Goal: Task Accomplishment & Management: Manage account settings

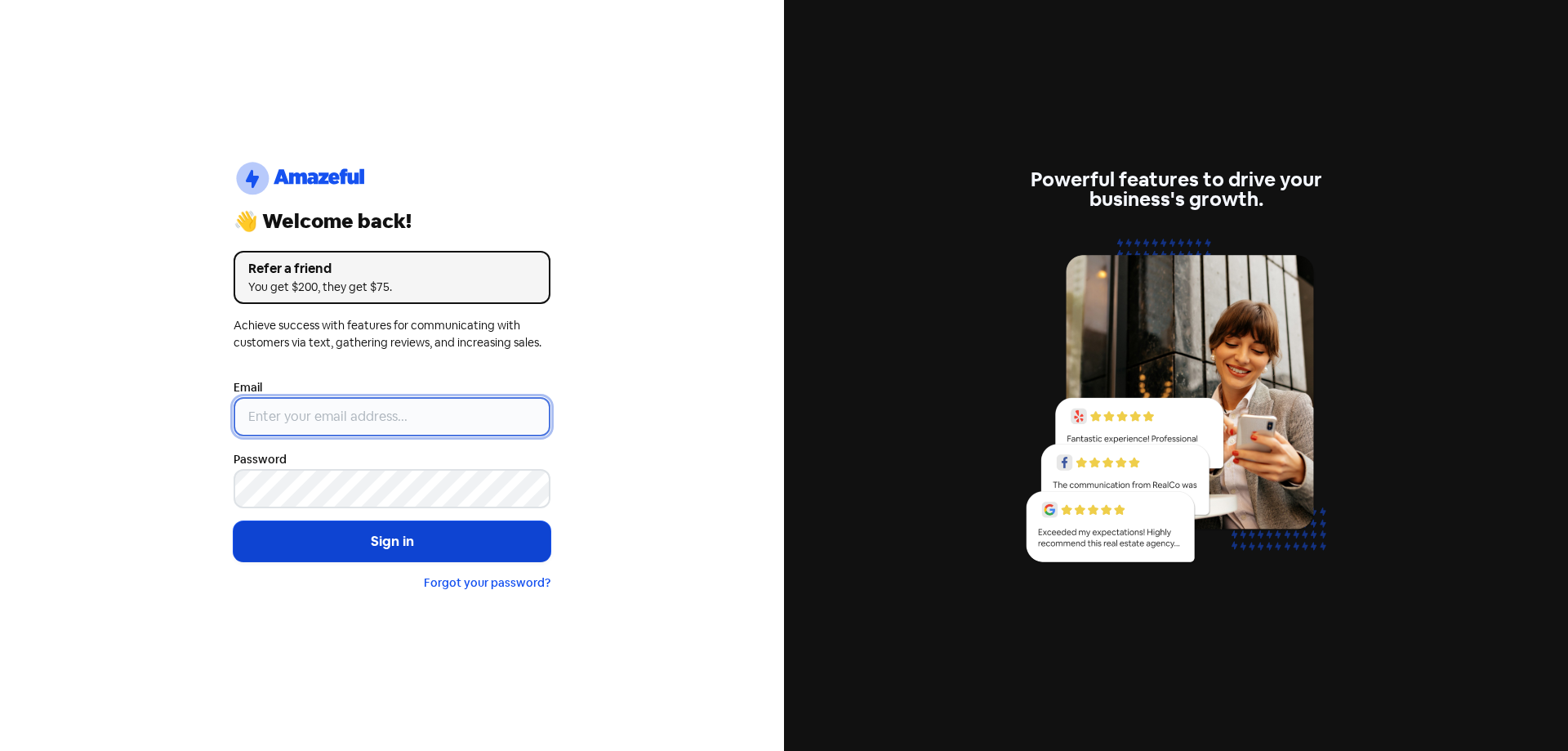
type input "[EMAIL_ADDRESS][DOMAIN_NAME]"
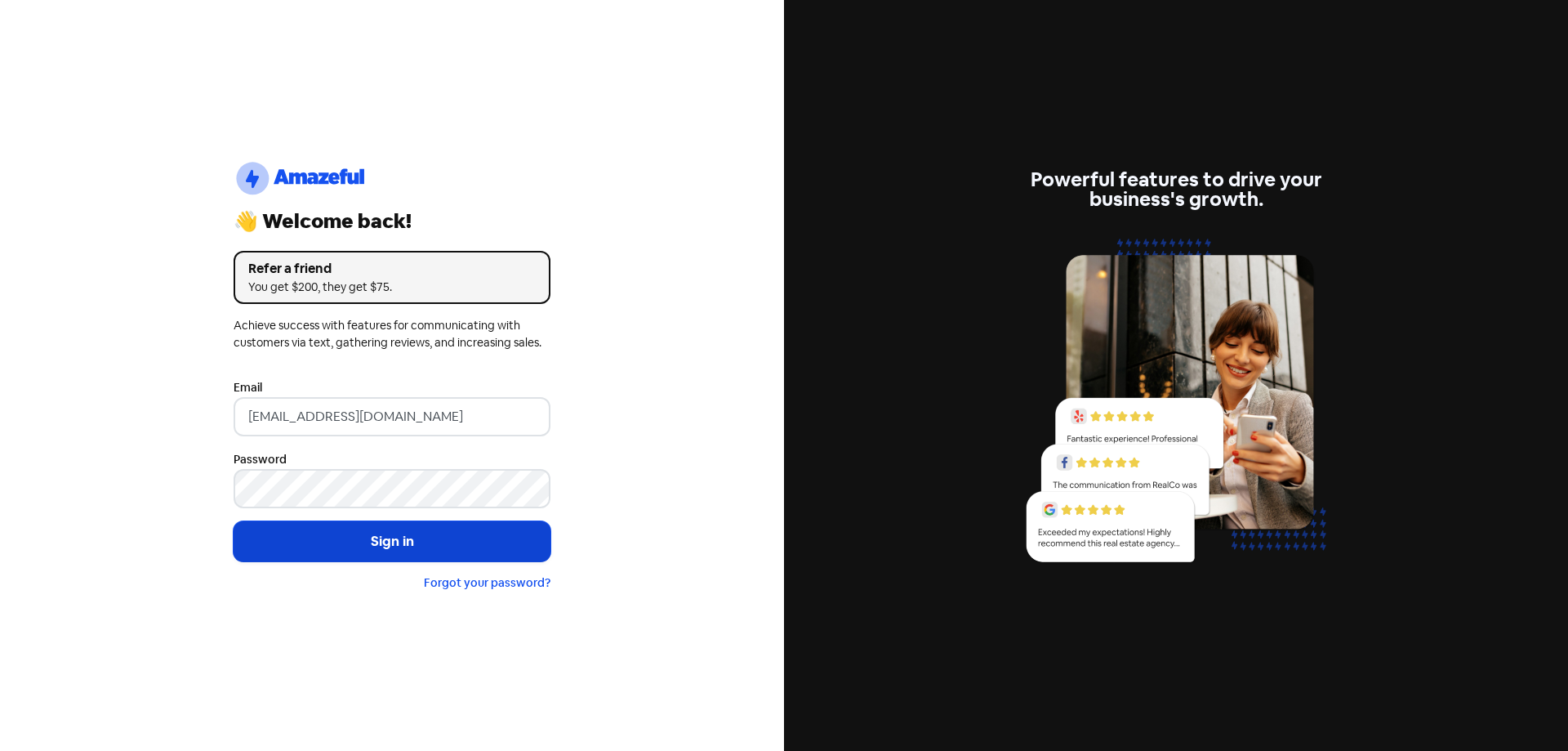
click at [377, 537] on button "Sign in" at bounding box center [392, 541] width 317 height 41
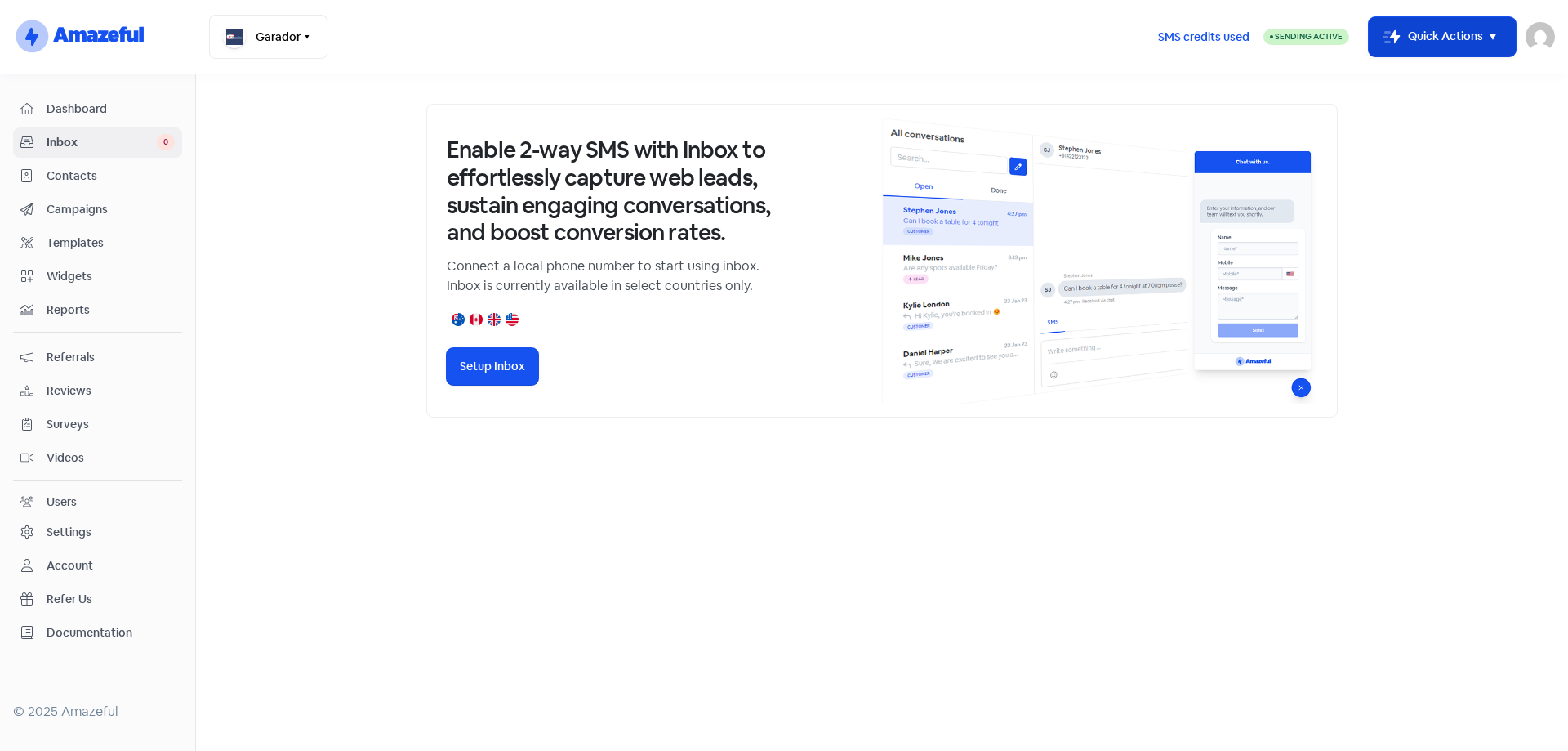
click at [1490, 32] on icon "button" at bounding box center [1492, 37] width 20 height 20
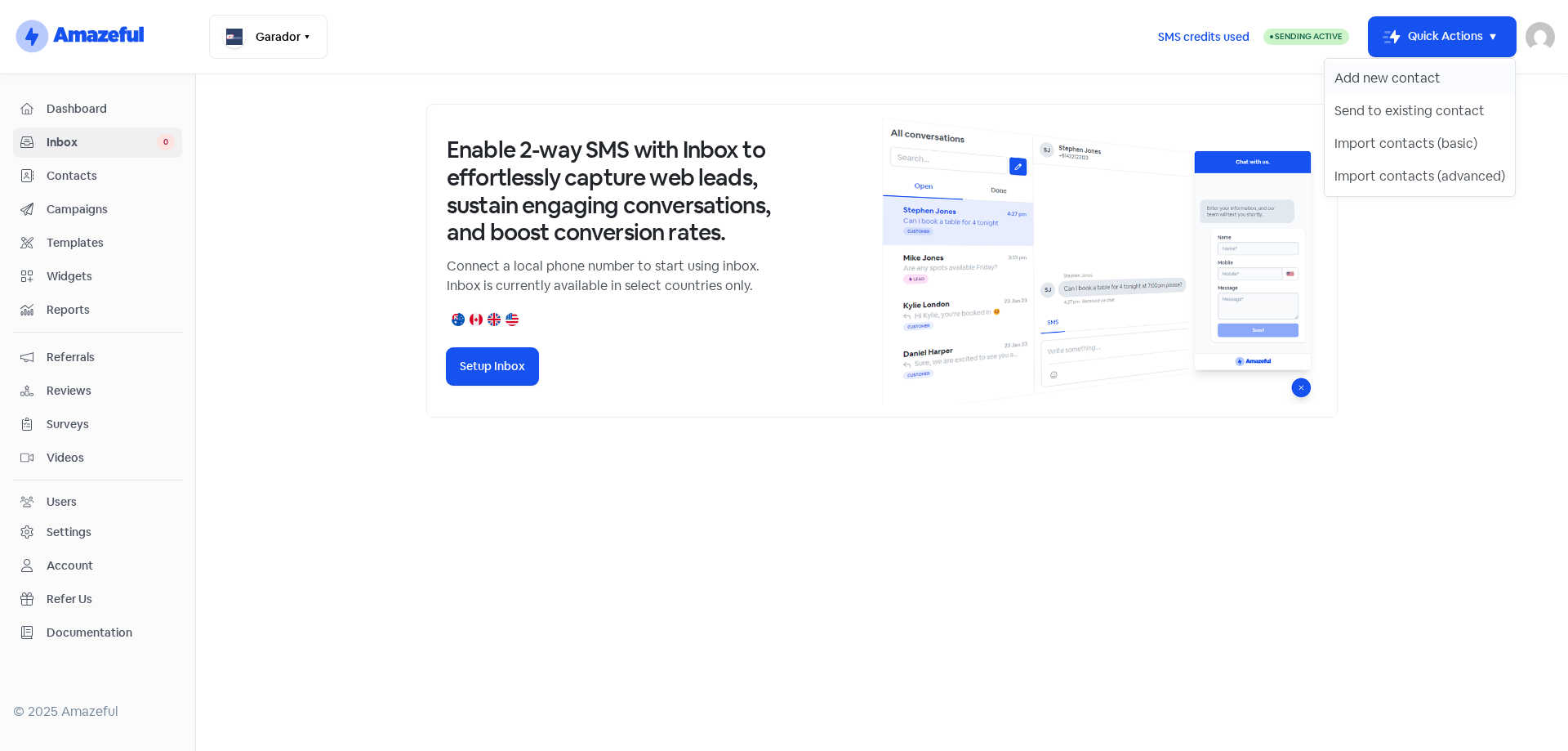
click at [1463, 75] on button "Add new contact" at bounding box center [1419, 78] width 190 height 32
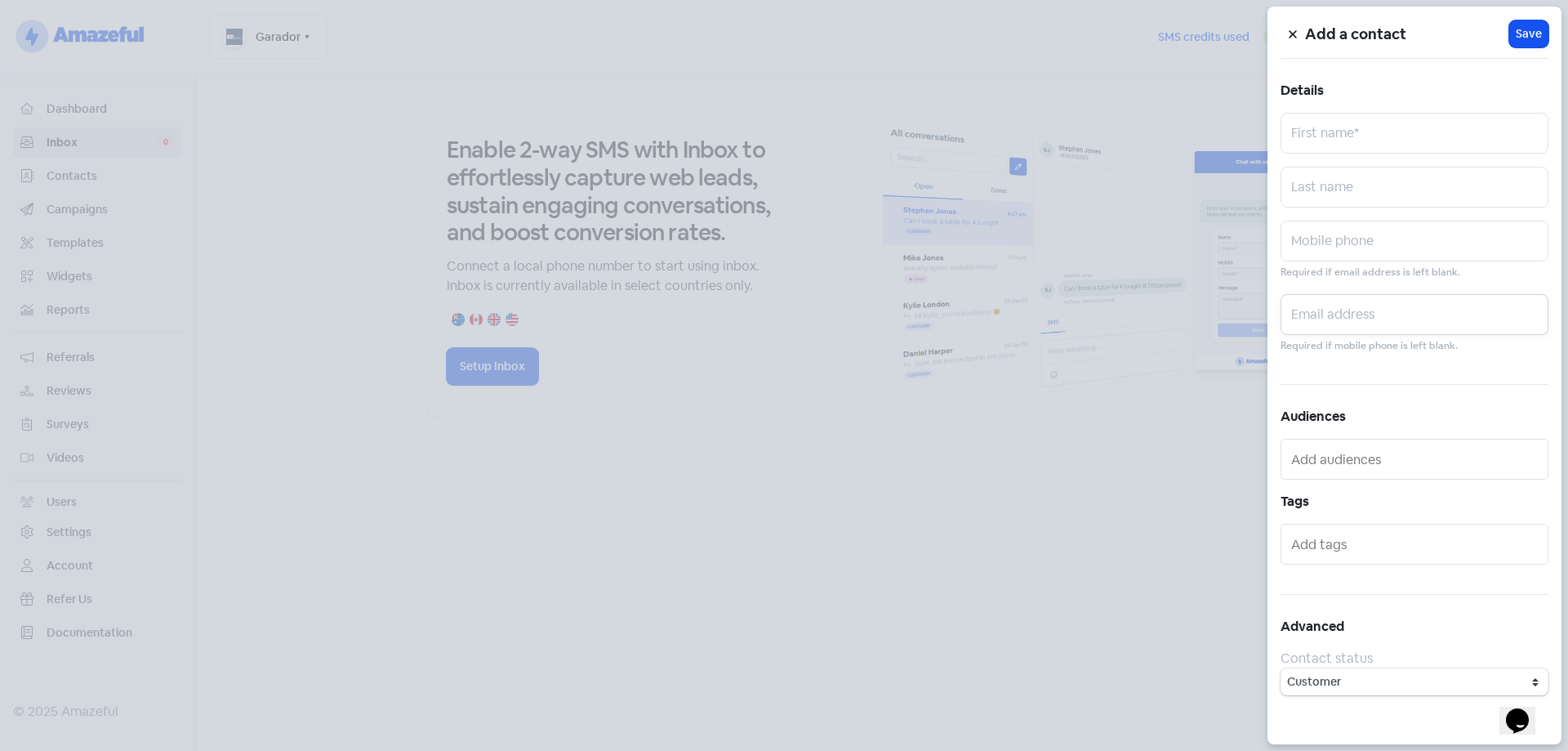
click at [1363, 306] on input "text" at bounding box center [1415, 315] width 268 height 41
type input "c"
paste input "rough@inspire.net.nz"
type input "rough@inspire.net.nz"
click at [1352, 129] on input "text" at bounding box center [1415, 133] width 268 height 41
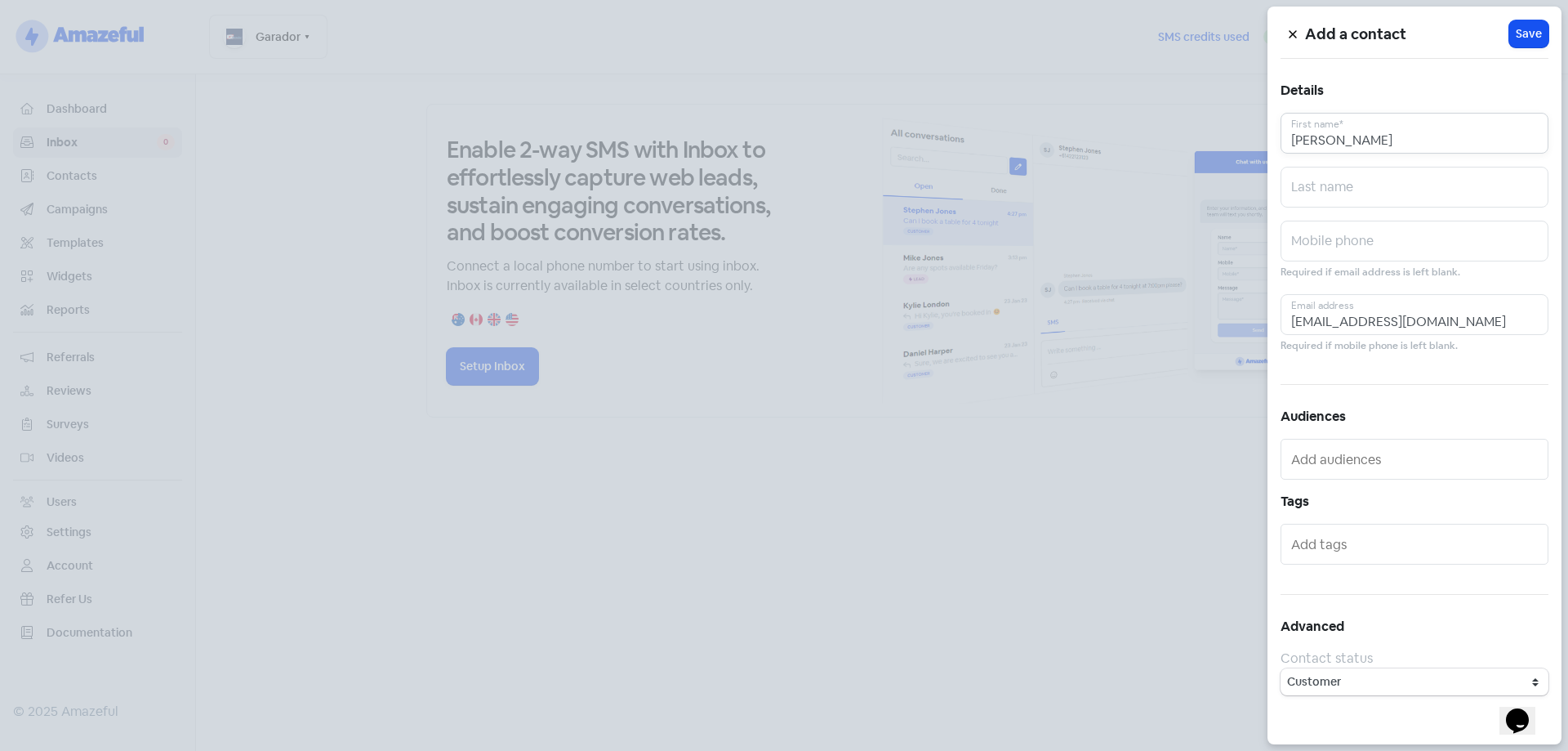
type input "Gary"
click at [1348, 188] on input "text" at bounding box center [1415, 188] width 268 height 41
type input "Rough"
click at [1528, 22] on button "Icon For Loading Save" at bounding box center [1529, 34] width 39 height 27
